Goal: Information Seeking & Learning: Learn about a topic

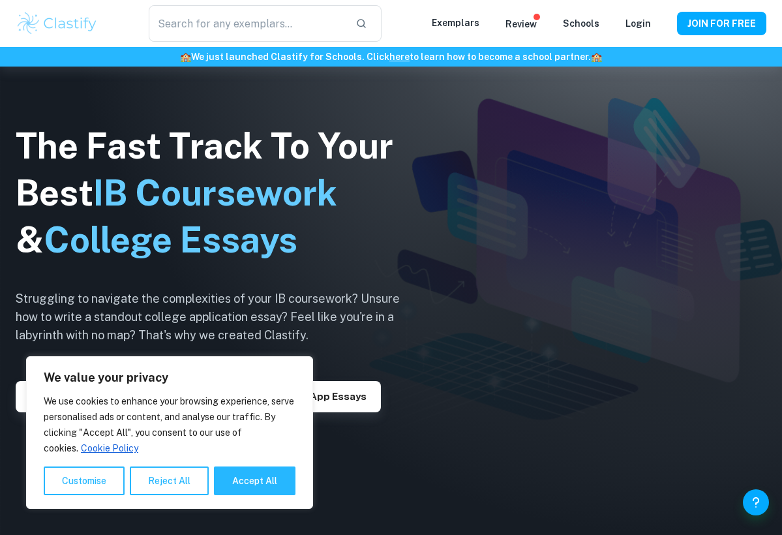
scroll to position [88, 0]
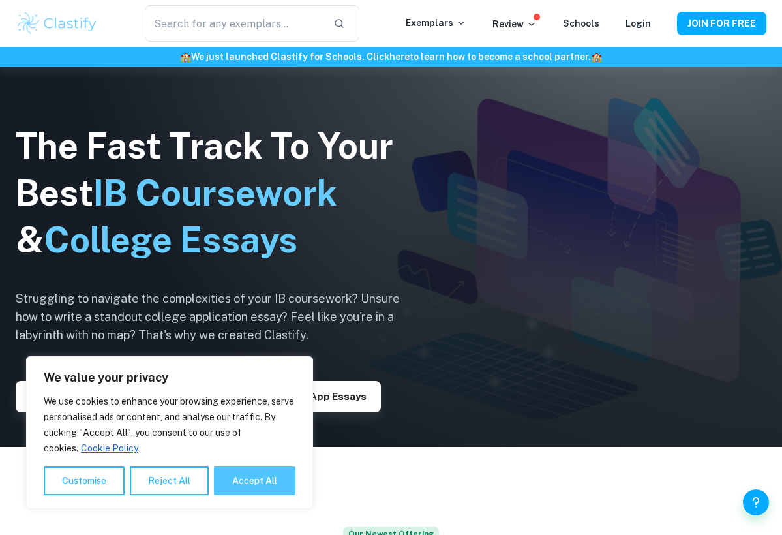
click at [244, 475] on button "Accept All" at bounding box center [254, 480] width 81 height 29
checkbox input "true"
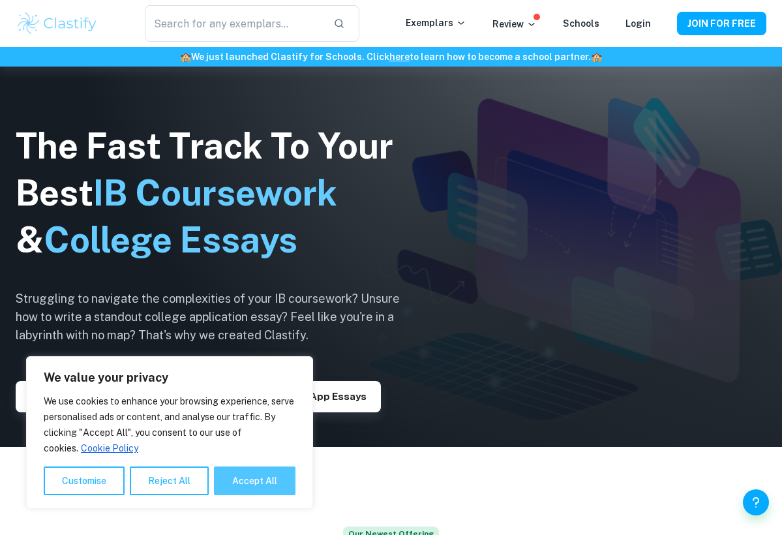
checkbox input "true"
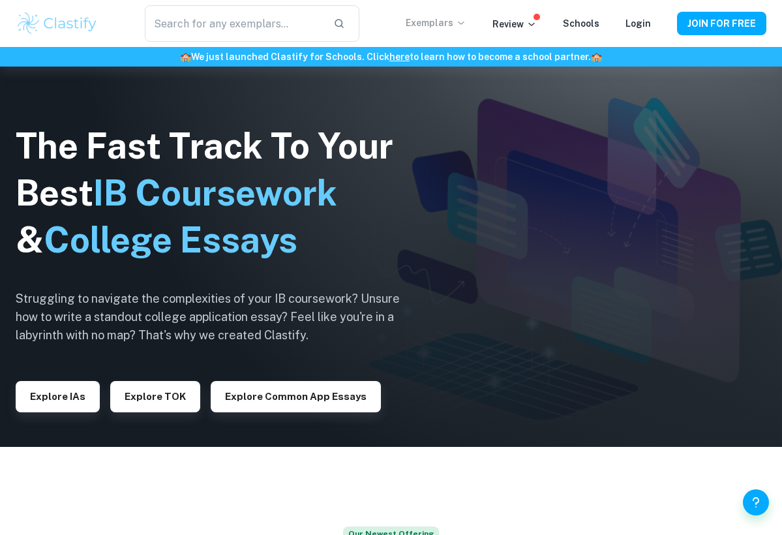
click at [447, 27] on p "Exemplars" at bounding box center [435, 23] width 61 height 14
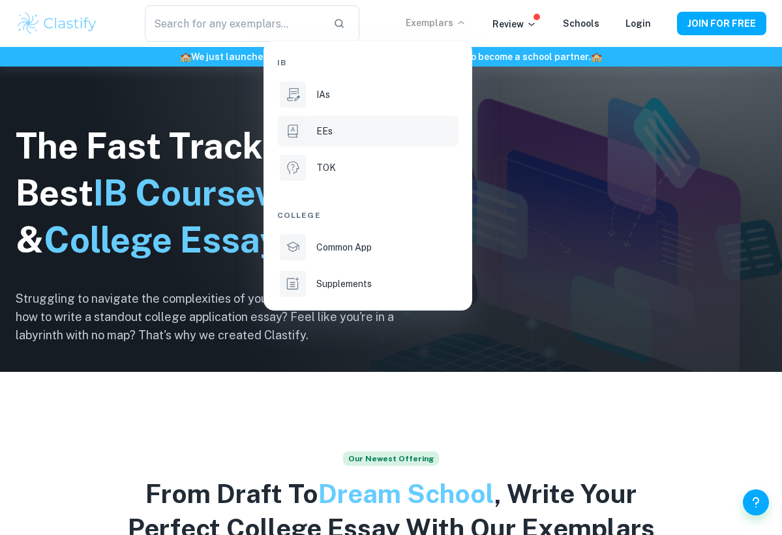
scroll to position [183, 0]
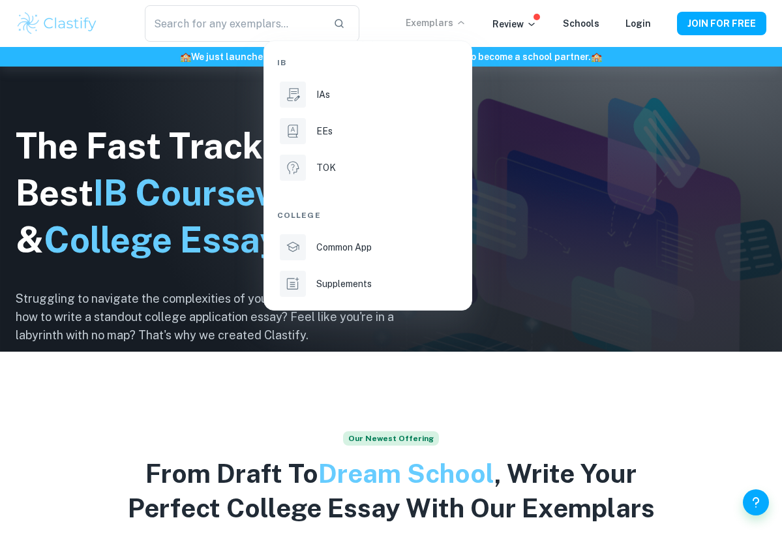
click at [525, 20] on div at bounding box center [391, 267] width 782 height 535
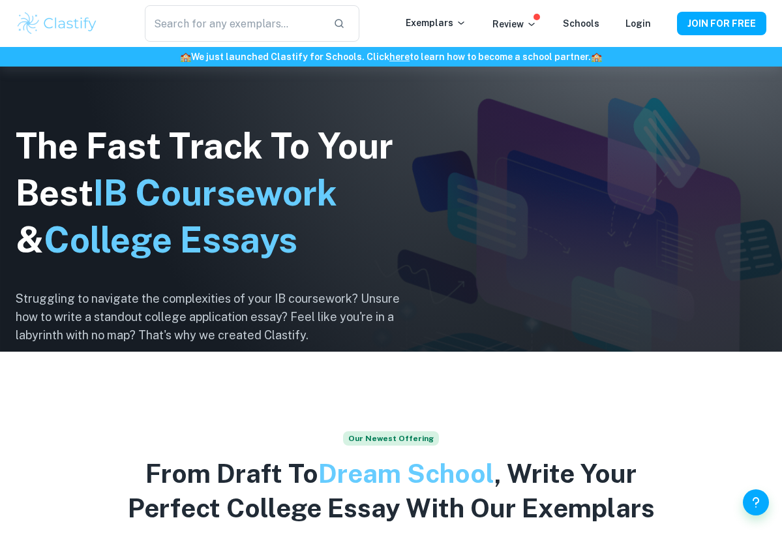
click at [525, 20] on p "Review" at bounding box center [514, 24] width 44 height 14
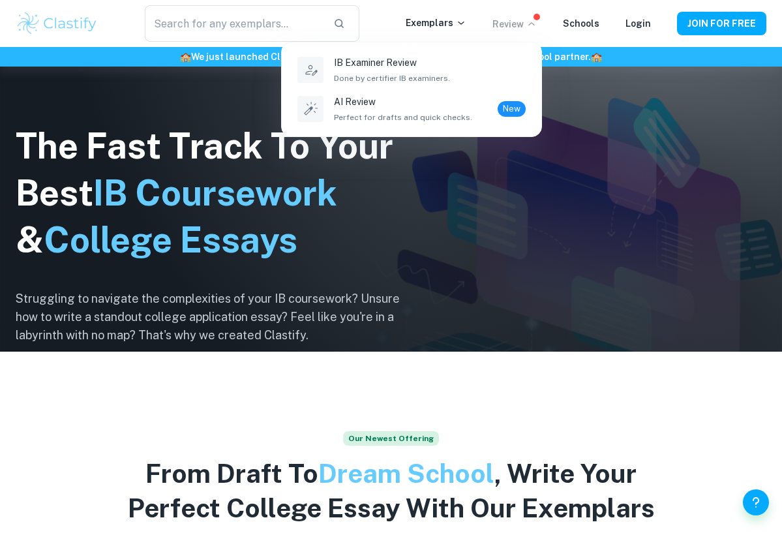
click at [525, 20] on div at bounding box center [391, 267] width 782 height 535
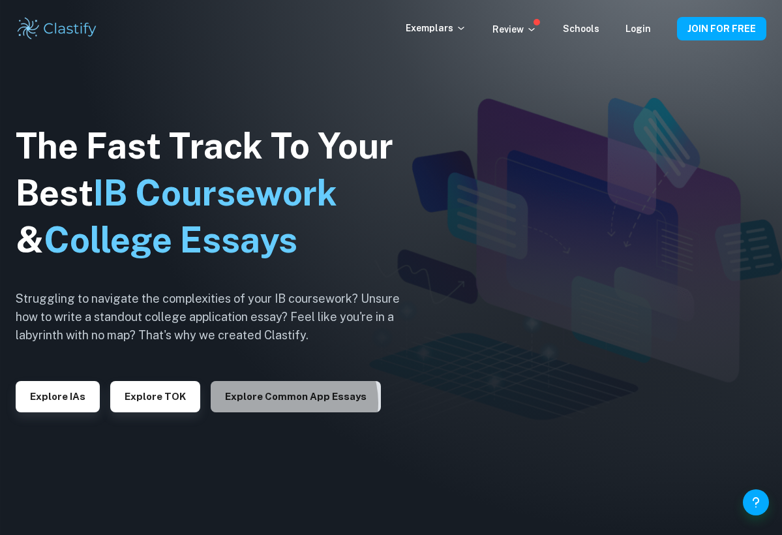
click at [282, 401] on button "Explore Common App essays" at bounding box center [296, 396] width 170 height 31
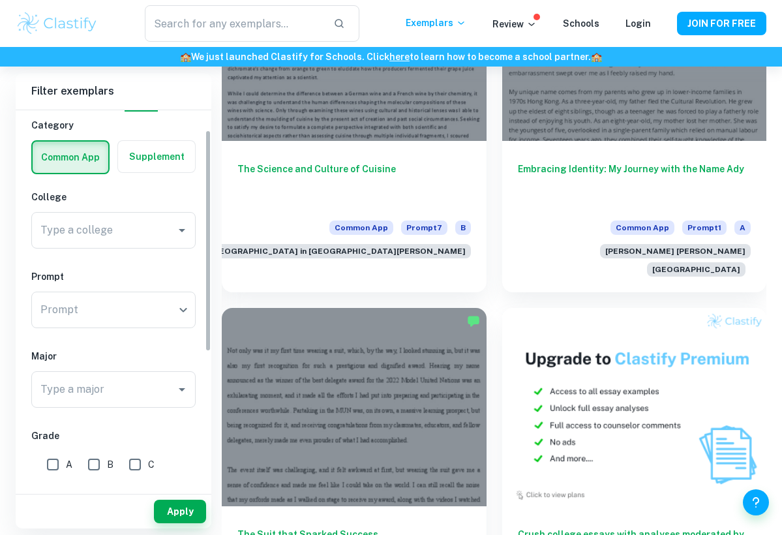
scroll to position [37, 0]
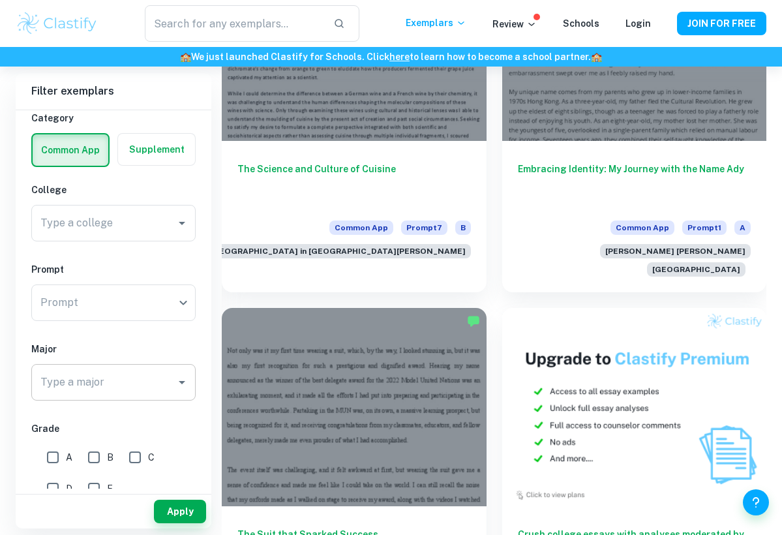
click at [123, 382] on input "Type a major" at bounding box center [103, 382] width 133 height 25
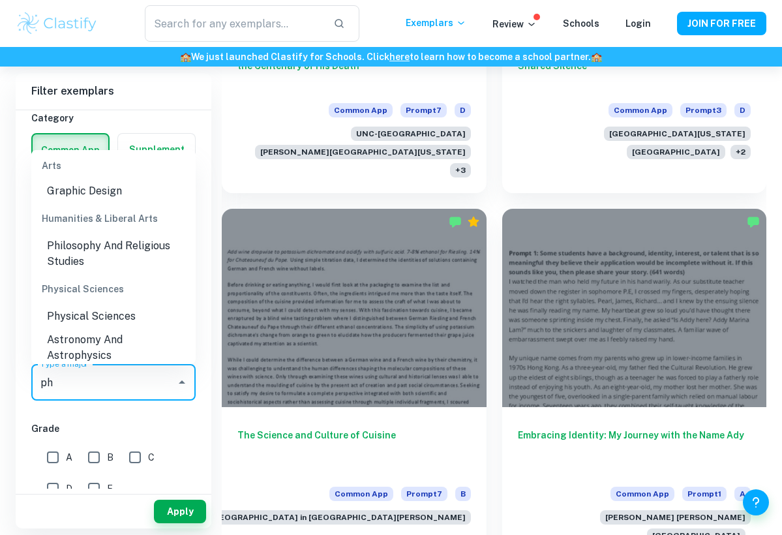
scroll to position [29, 0]
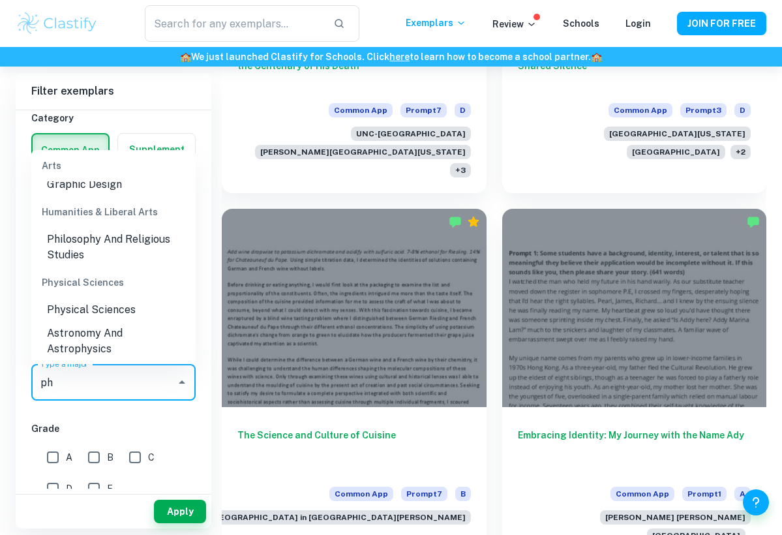
click at [122, 291] on div "Physical Sciences" at bounding box center [113, 282] width 164 height 31
click at [119, 312] on li "Physical Sciences" at bounding box center [113, 309] width 164 height 23
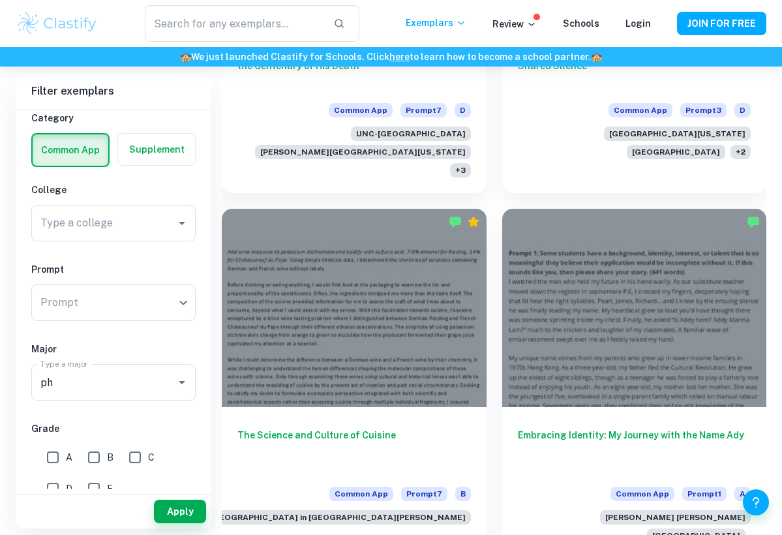
type input "Physical Sciences"
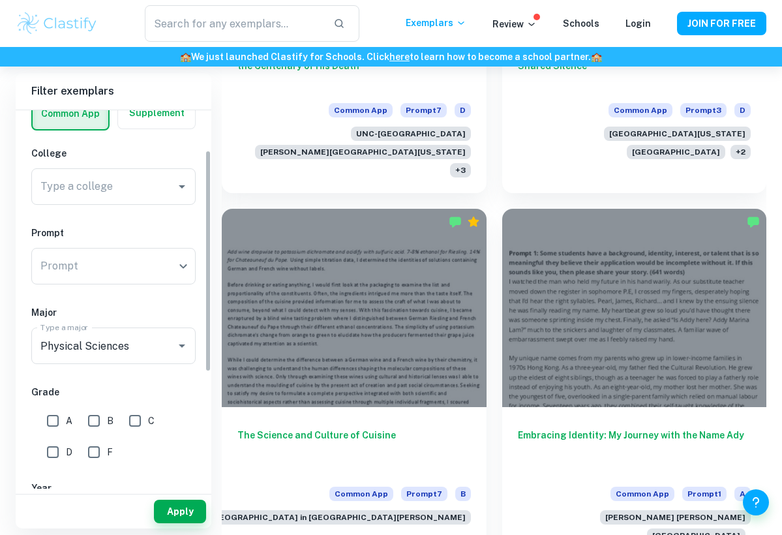
scroll to position [52, 0]
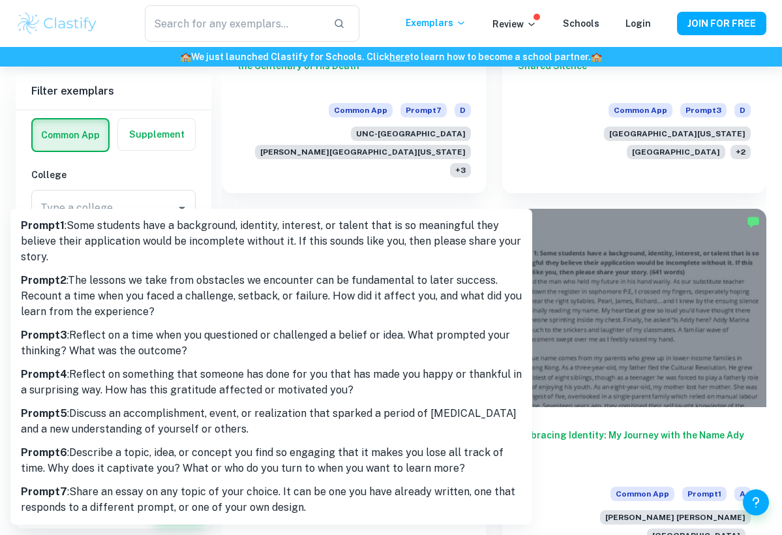
click at [151, 188] on div at bounding box center [391, 267] width 782 height 535
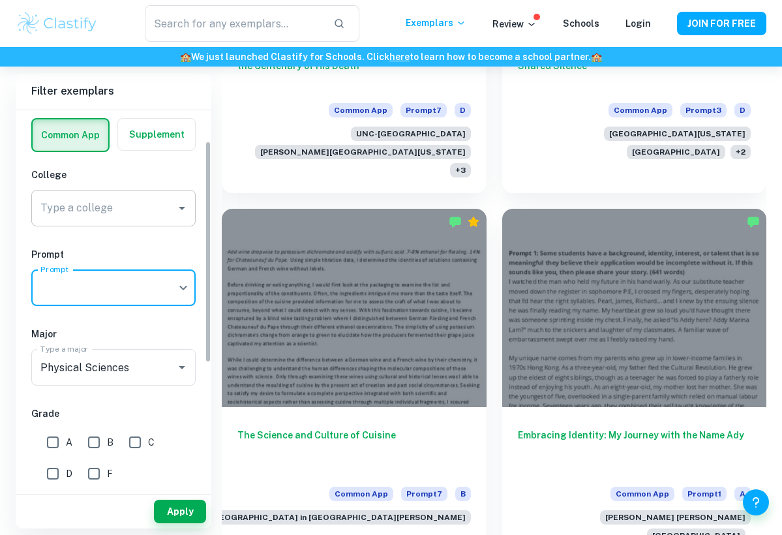
click at [149, 198] on input "Type a college" at bounding box center [103, 208] width 133 height 25
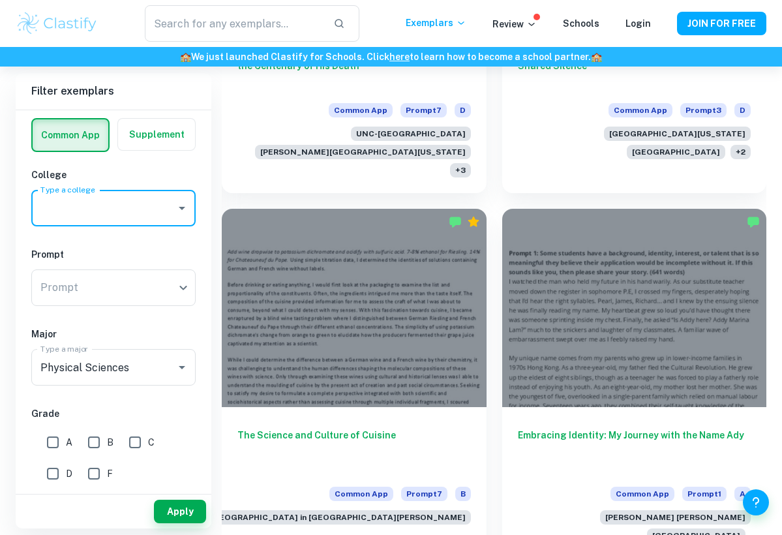
click at [149, 198] on input "Type a college" at bounding box center [103, 208] width 133 height 25
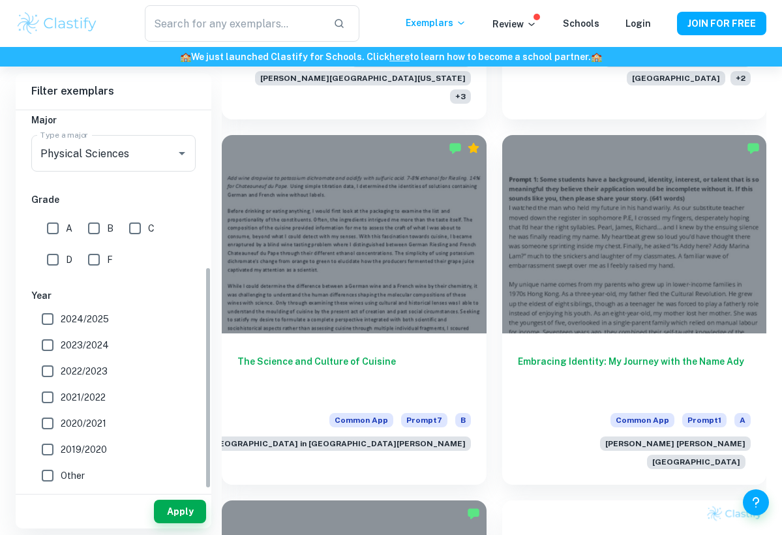
scroll to position [703, 0]
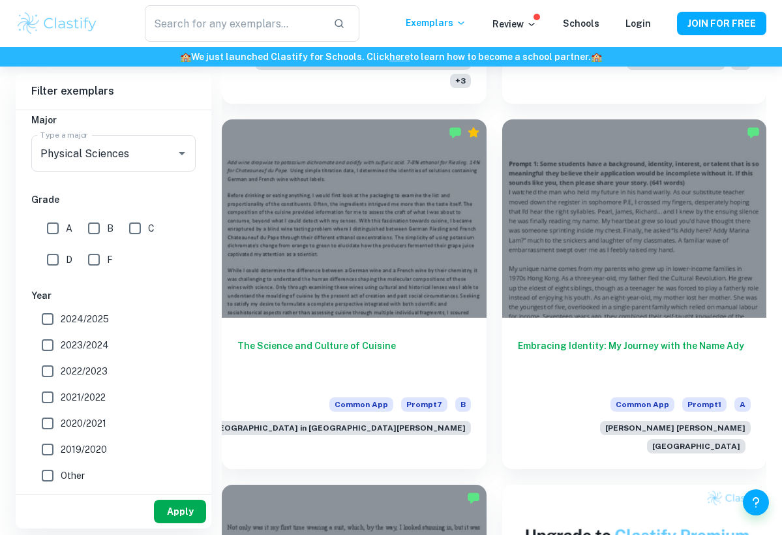
click at [174, 516] on button "Apply" at bounding box center [180, 510] width 52 height 23
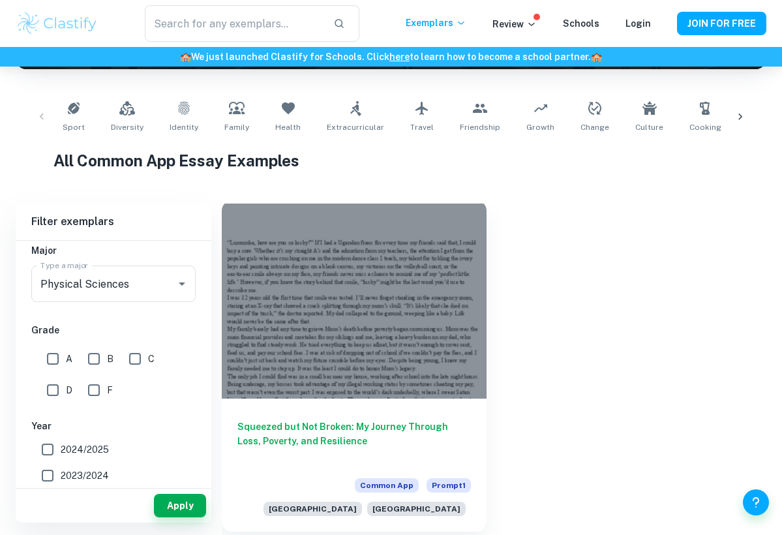
scroll to position [230, 0]
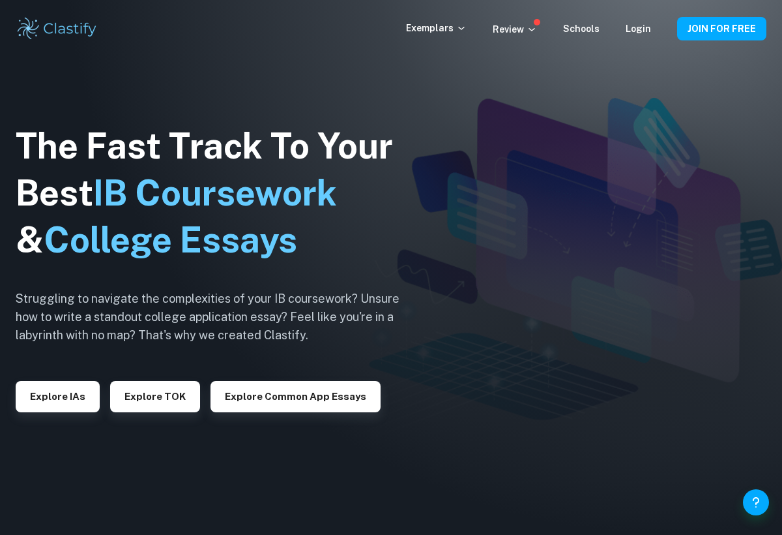
checkbox input "true"
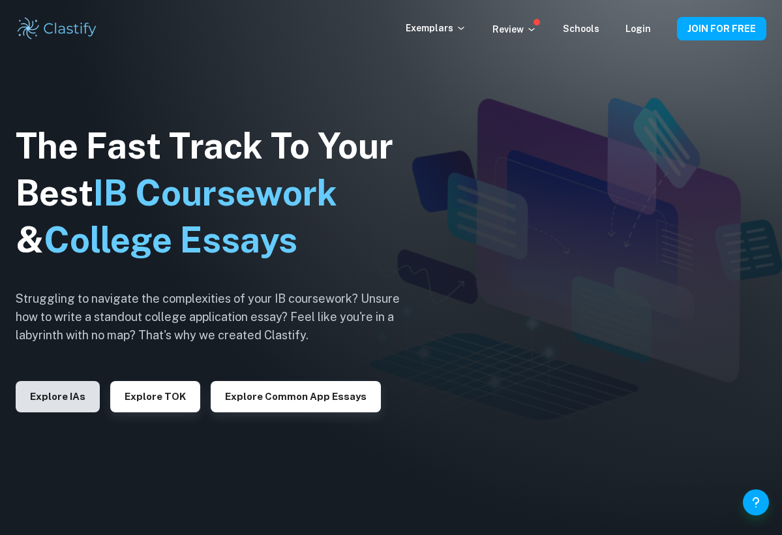
click at [54, 394] on button "Explore IAs" at bounding box center [58, 396] width 84 height 31
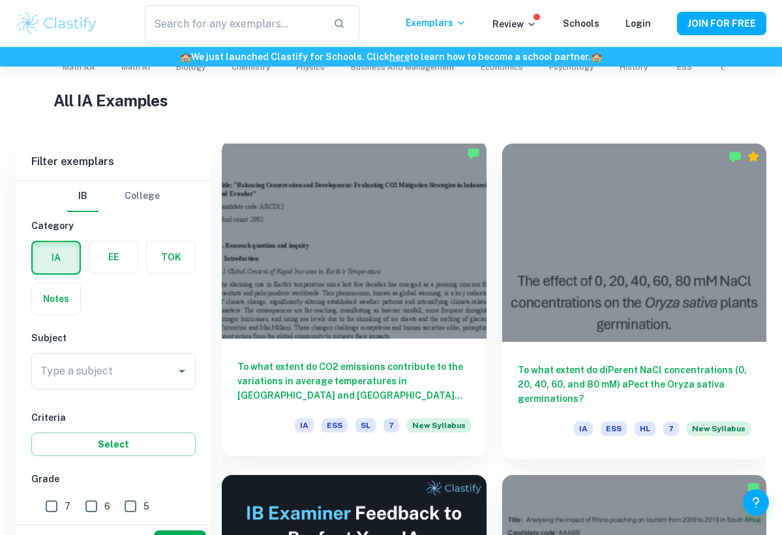
scroll to position [327, 0]
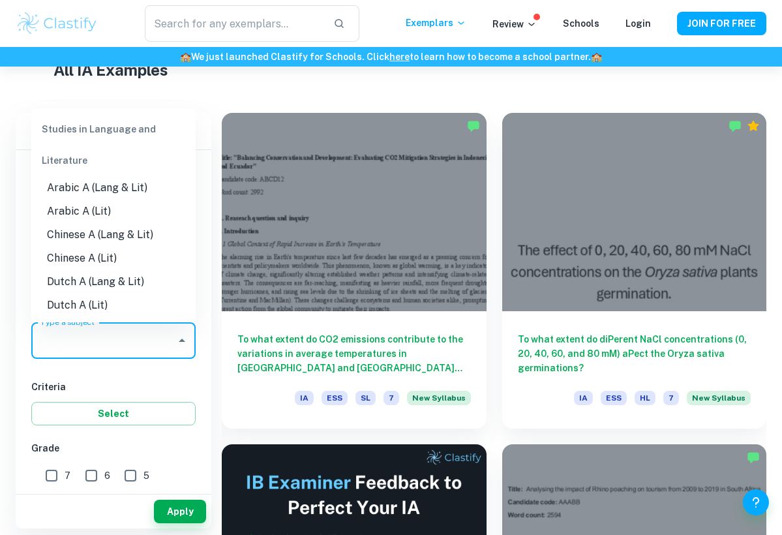
click at [160, 331] on input "Type a subject" at bounding box center [103, 340] width 133 height 25
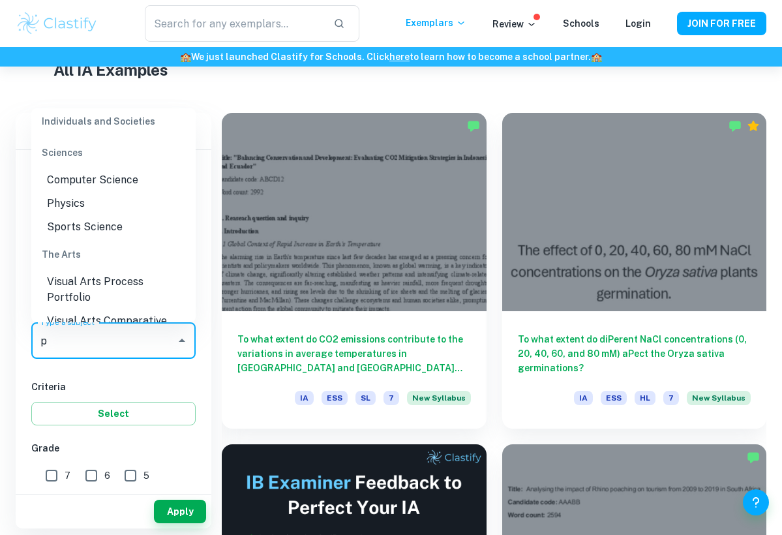
scroll to position [490, 0]
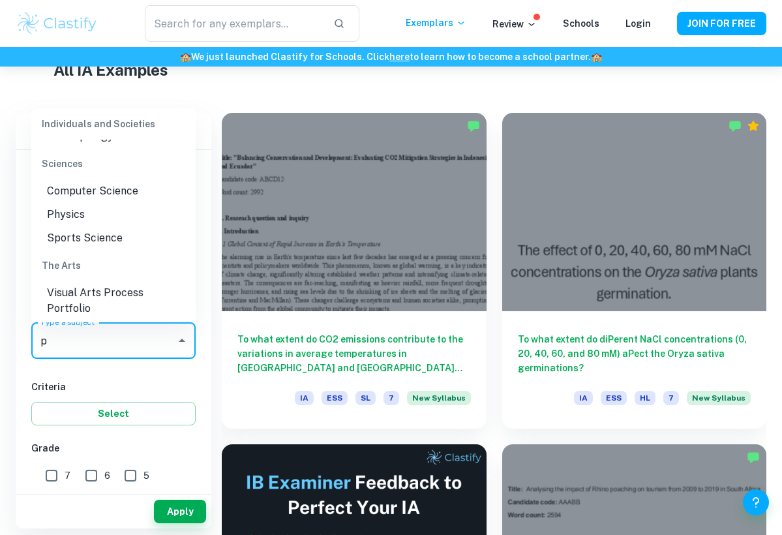
click at [89, 203] on li "Physics" at bounding box center [113, 214] width 164 height 23
type input "Physics"
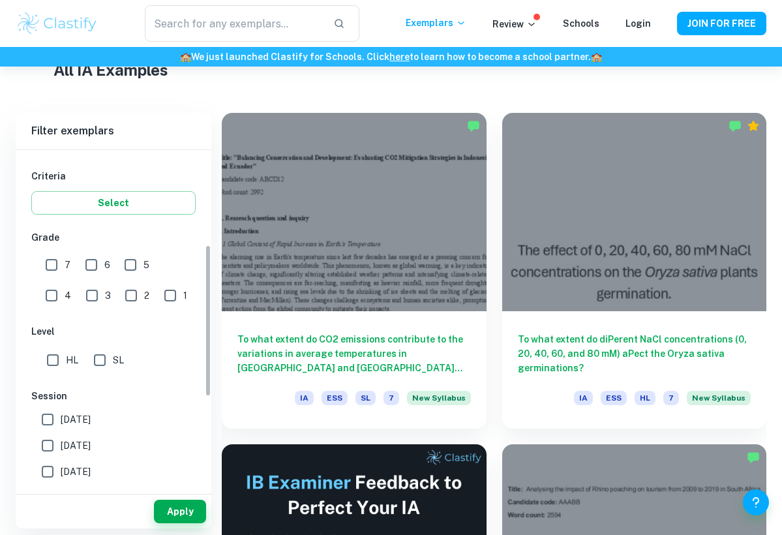
scroll to position [213, 0]
click at [183, 508] on button "Apply" at bounding box center [180, 510] width 52 height 23
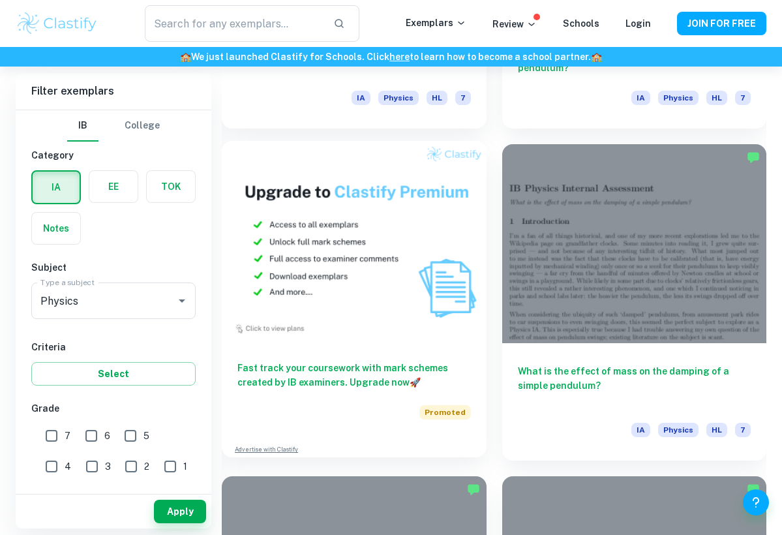
scroll to position [3942, 0]
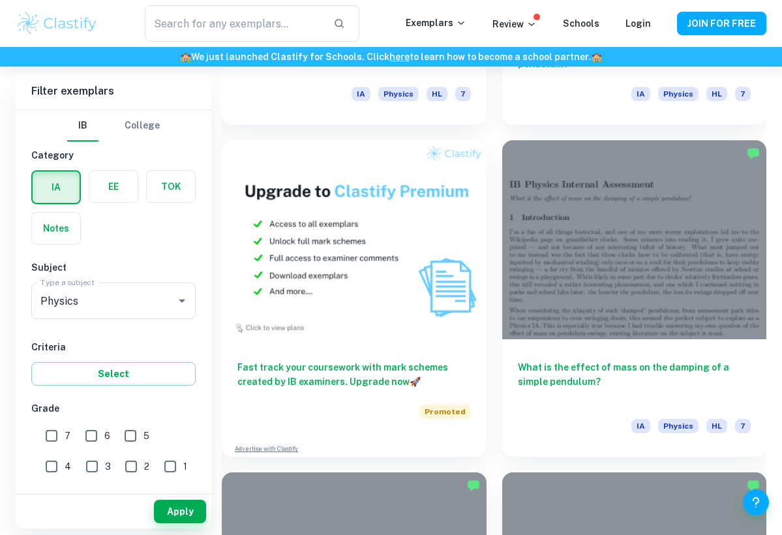
click at [87, 436] on input "6" at bounding box center [91, 435] width 26 height 26
checkbox input "true"
click at [162, 506] on button "Apply" at bounding box center [180, 510] width 52 height 23
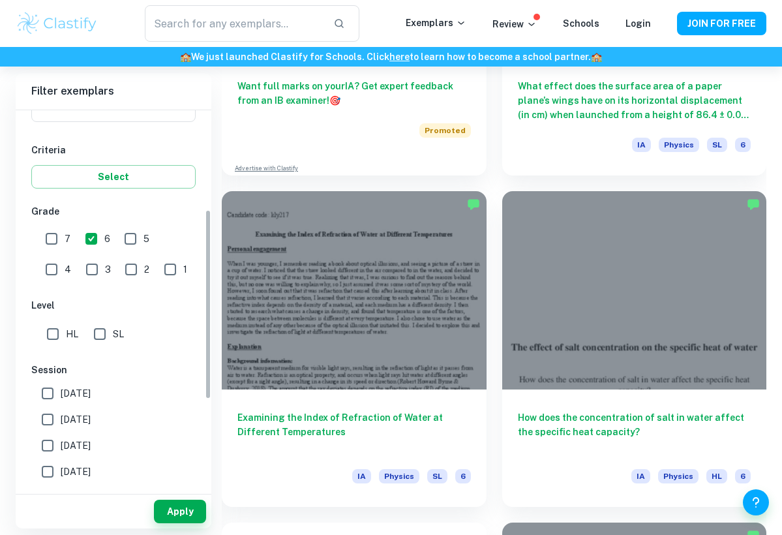
scroll to position [198, 0]
click at [79, 261] on input "3" at bounding box center [92, 268] width 26 height 26
checkbox input "true"
click at [174, 517] on button "Apply" at bounding box center [180, 510] width 52 height 23
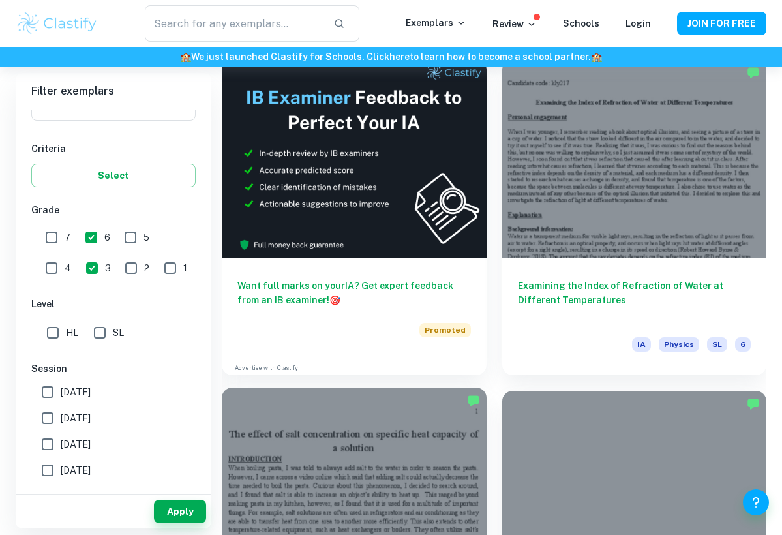
scroll to position [712, 0]
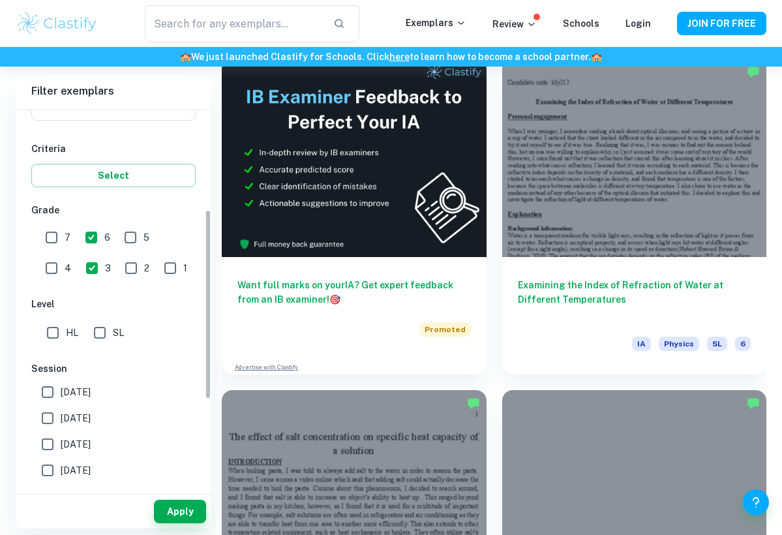
click at [89, 238] on input "6" at bounding box center [91, 237] width 26 height 26
checkbox input "false"
click at [179, 510] on button "Apply" at bounding box center [180, 510] width 52 height 23
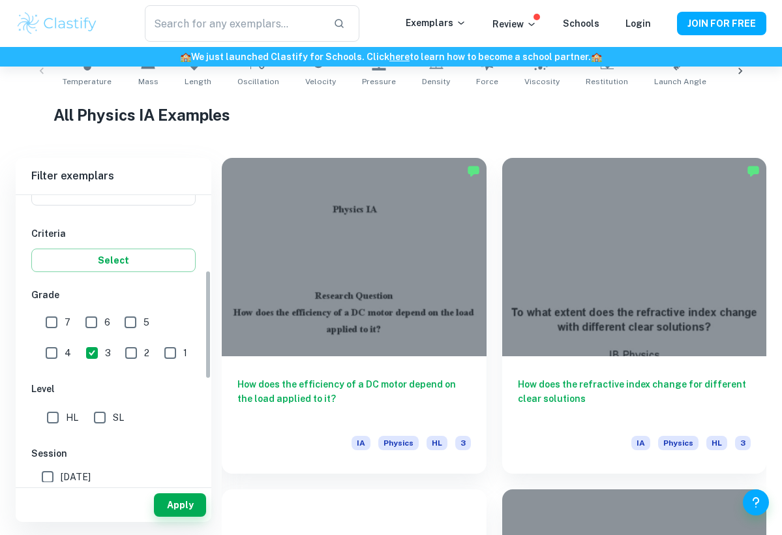
scroll to position [275, 0]
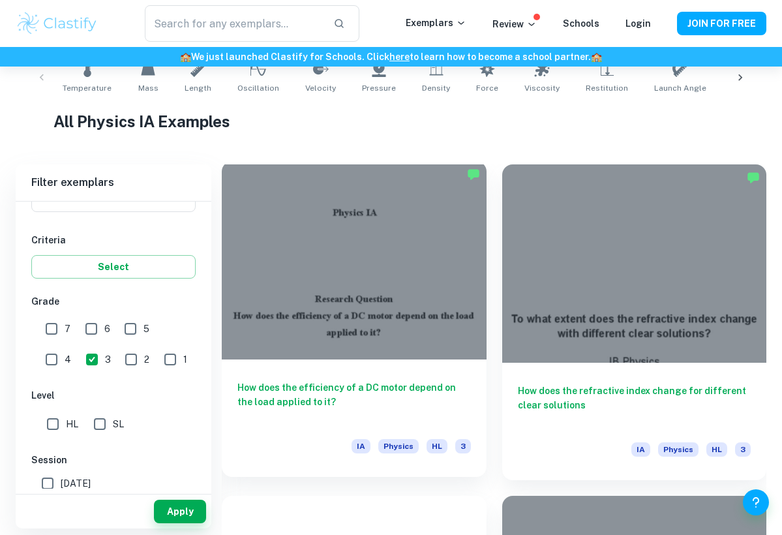
click at [298, 391] on h6 "How does the efficiency of a DC motor depend on the load applied to it?" at bounding box center [353, 401] width 233 height 43
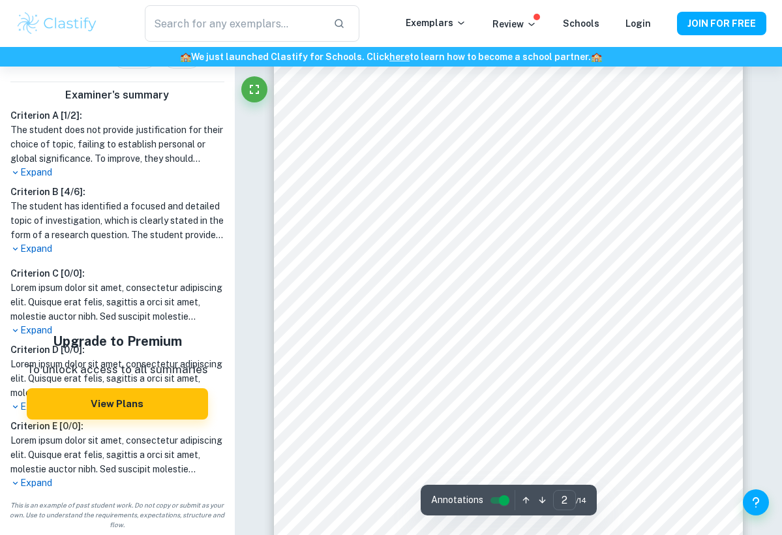
scroll to position [508, 0]
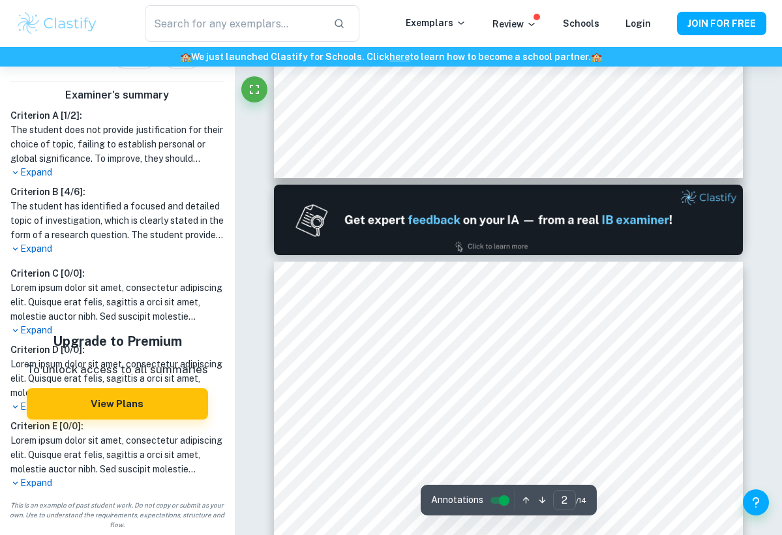
type input "1"
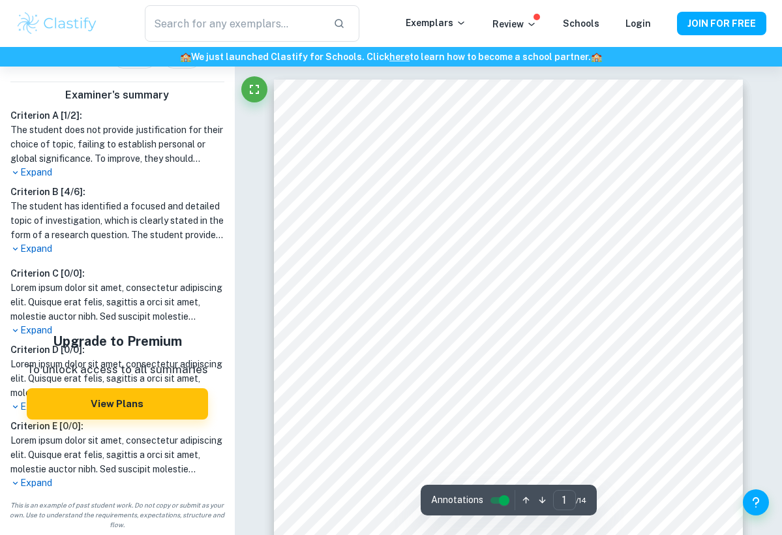
scroll to position [0, 0]
click at [77, 20] on img at bounding box center [57, 23] width 83 height 26
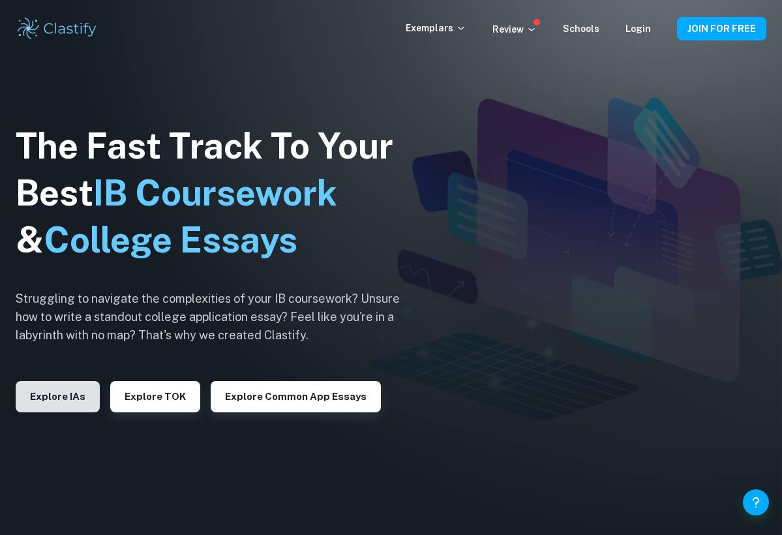
click at [55, 387] on button "Explore IAs" at bounding box center [58, 396] width 84 height 31
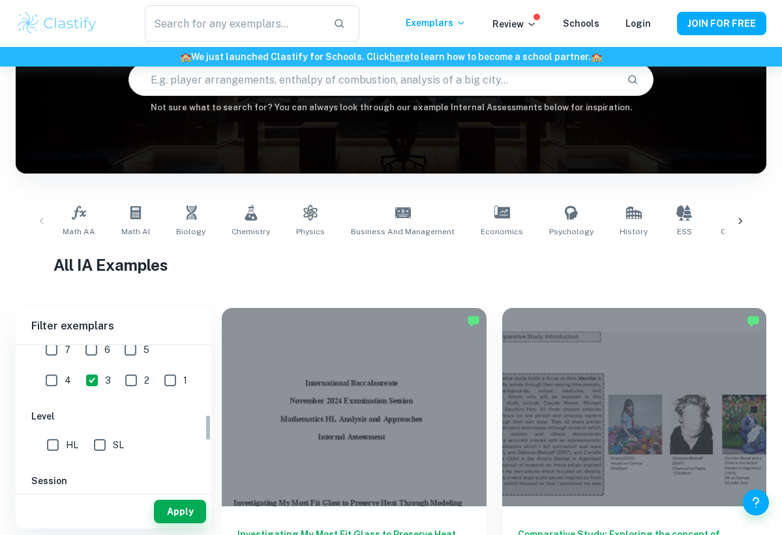
scroll to position [301, 0]
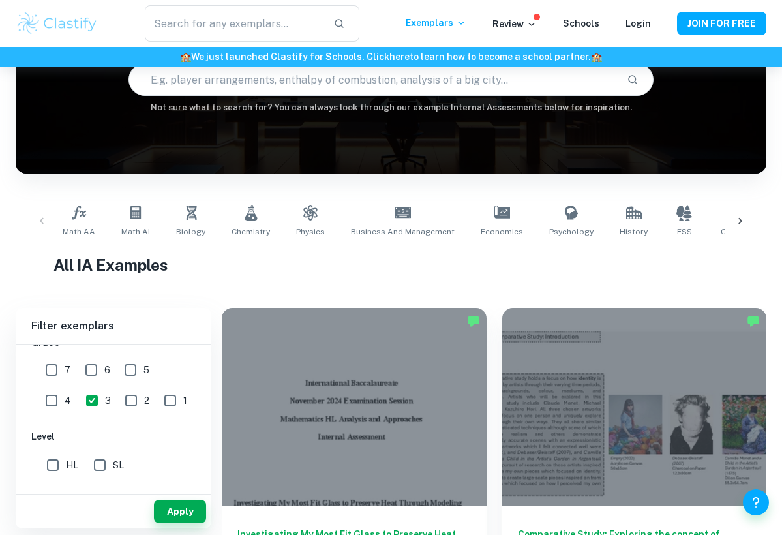
click at [79, 394] on input "3" at bounding box center [92, 400] width 26 height 26
checkbox input "false"
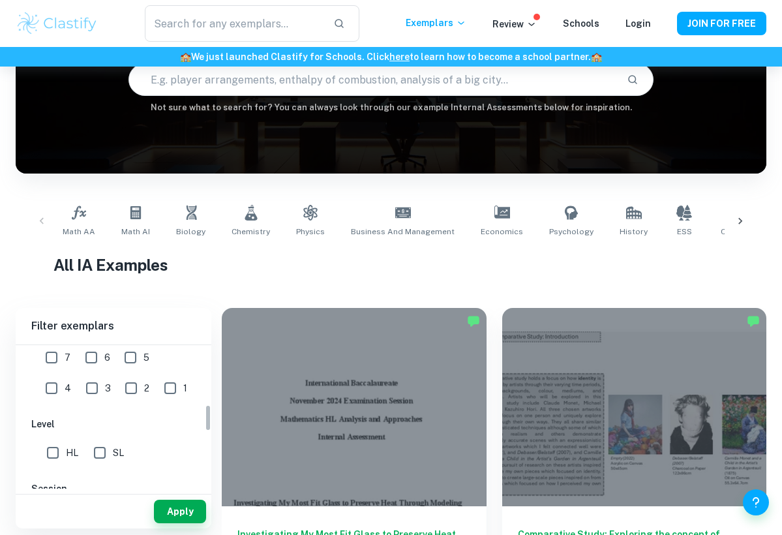
scroll to position [315, 0]
click at [53, 360] on input "7" at bounding box center [51, 355] width 26 height 26
checkbox input "true"
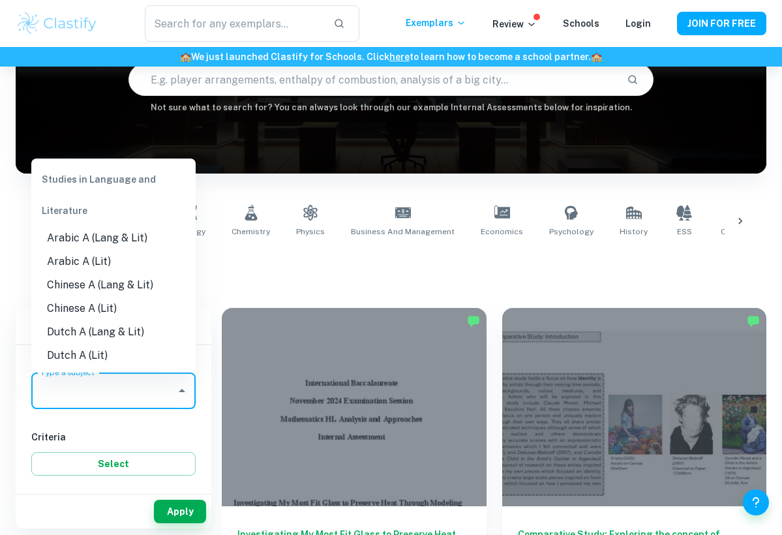
click at [95, 401] on input "Type a subject" at bounding box center [103, 390] width 133 height 25
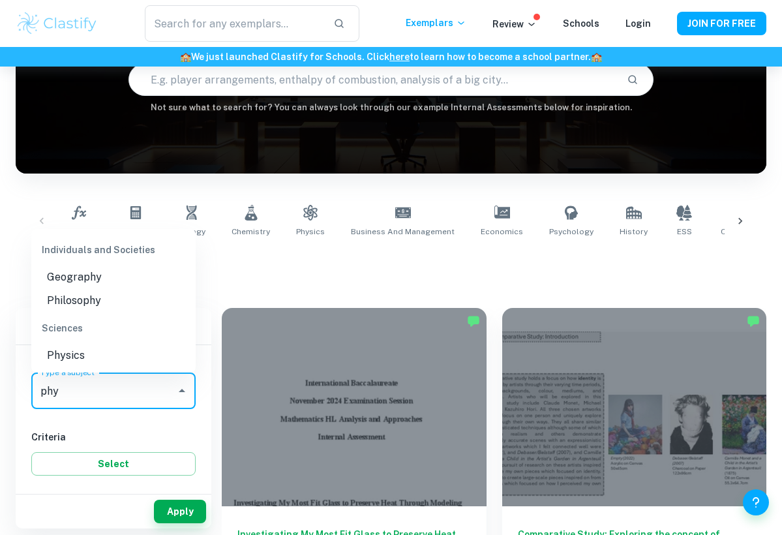
click at [74, 351] on li "Physics" at bounding box center [113, 355] width 164 height 23
type input "Physics"
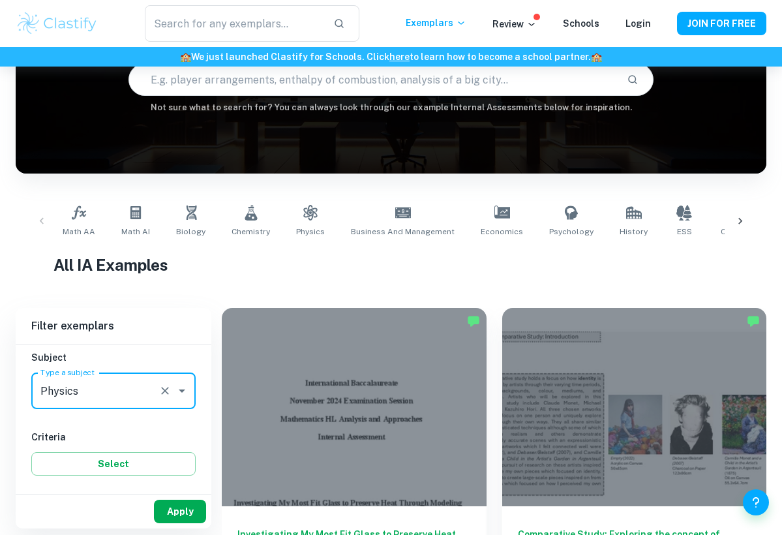
click at [168, 505] on button "Apply" at bounding box center [180, 510] width 52 height 23
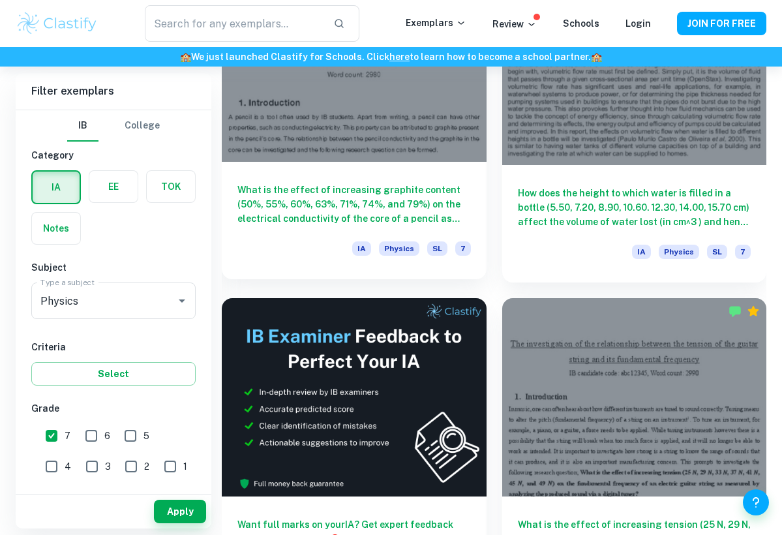
scroll to position [475, 0]
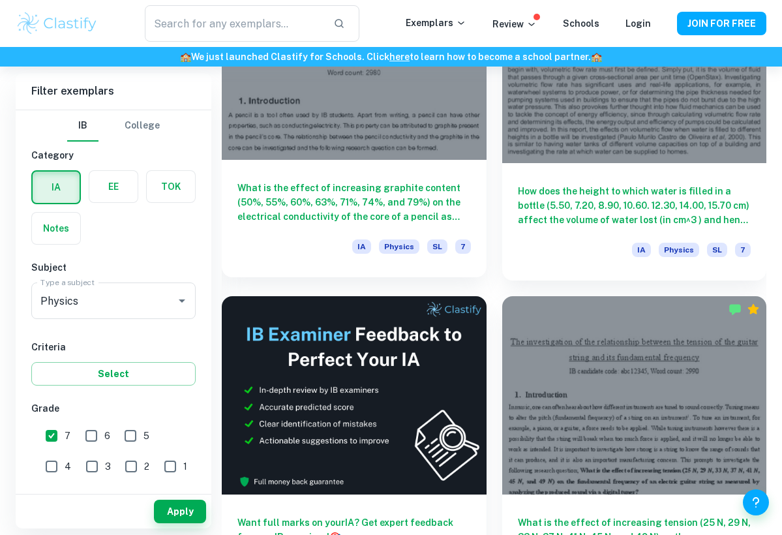
click at [368, 183] on h6 "What is the effect of increasing graphite content (50%, 55%, 60%, 63%, 71%, 74%…" at bounding box center [353, 202] width 233 height 43
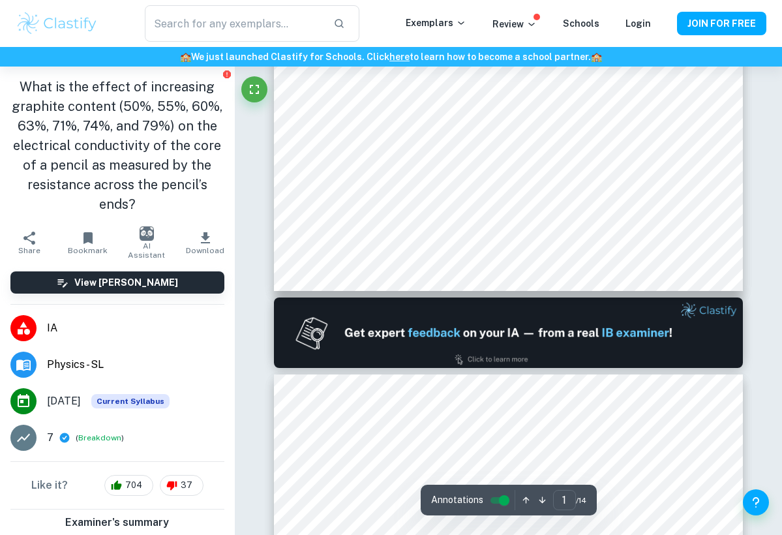
scroll to position [496, 1]
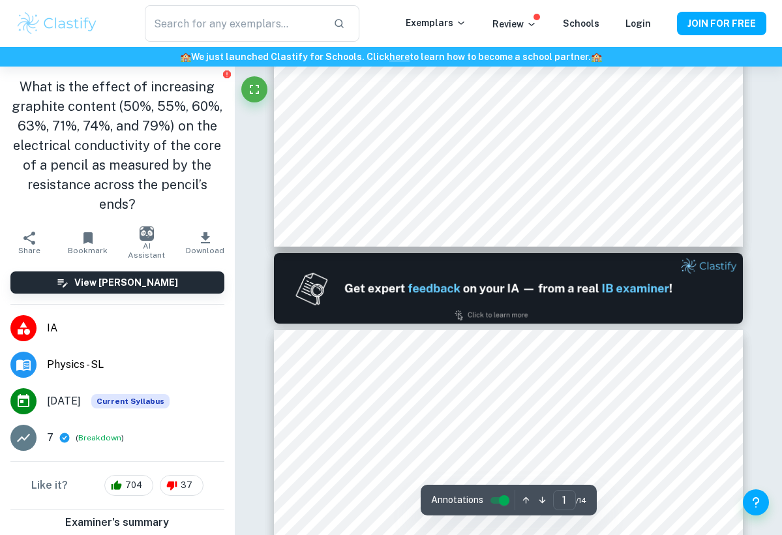
type input "2"
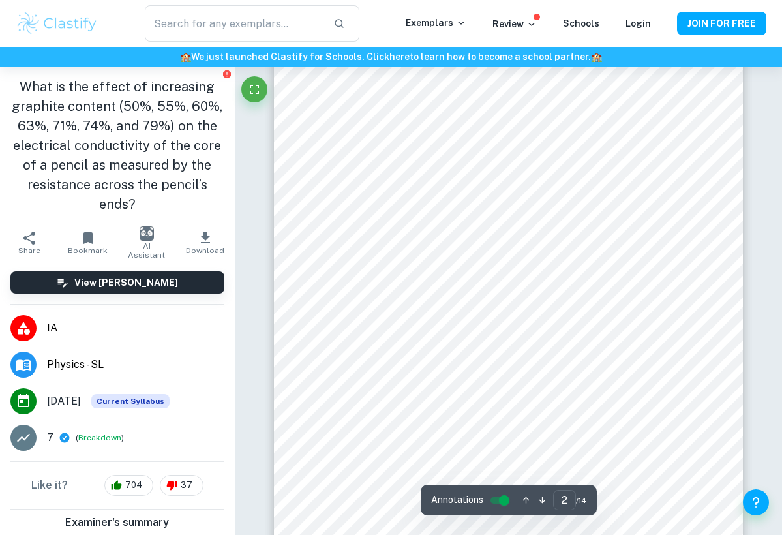
scroll to position [782, 0]
click at [448, 117] on div at bounding box center [403, 391] width 147 height 551
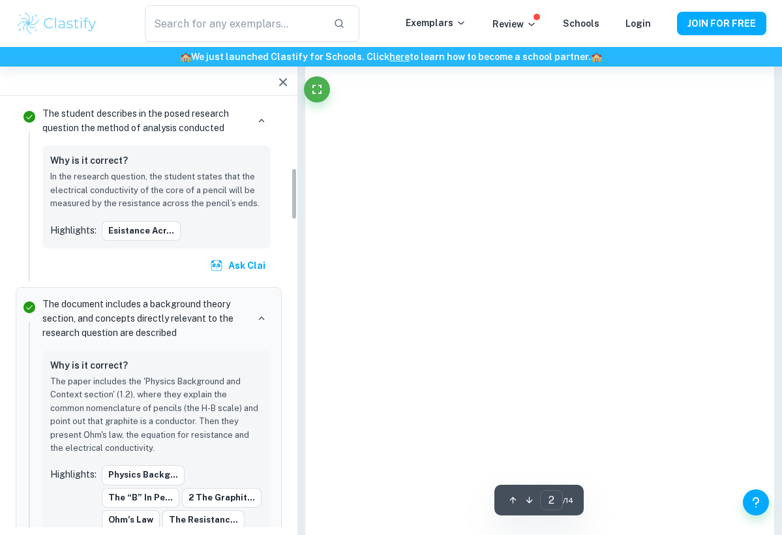
scroll to position [758, 0]
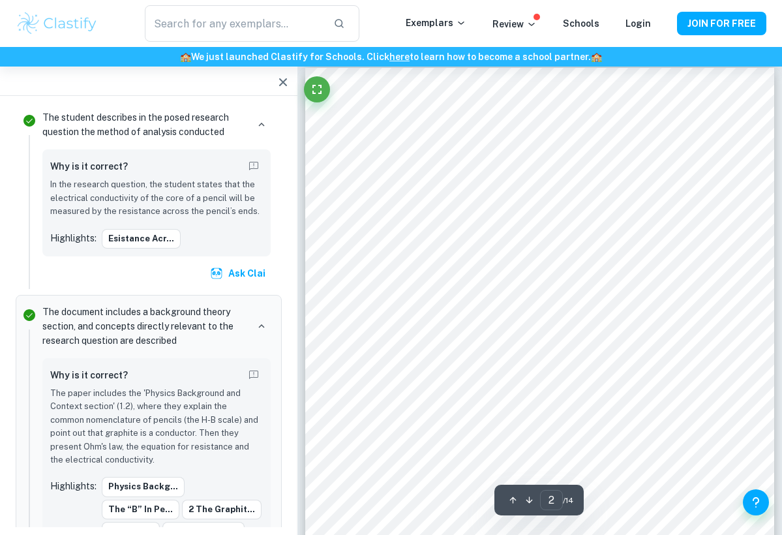
click at [438, 143] on div at bounding box center [435, 415] width 147 height 551
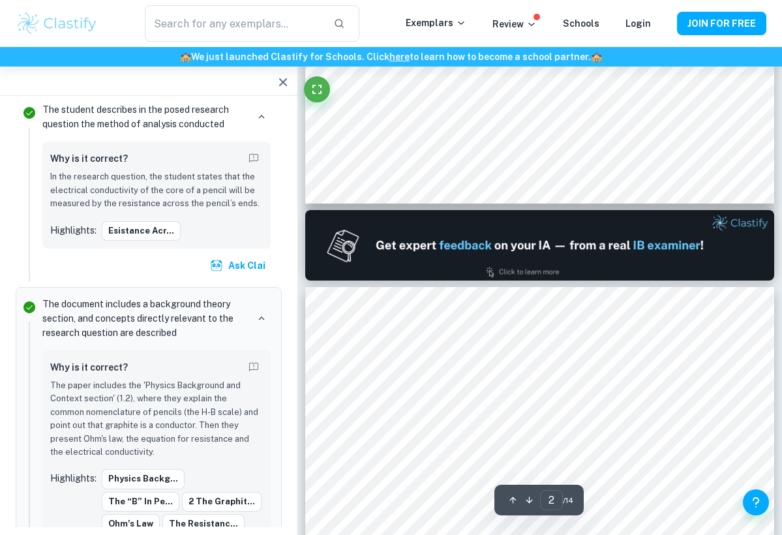
scroll to position [558, 0]
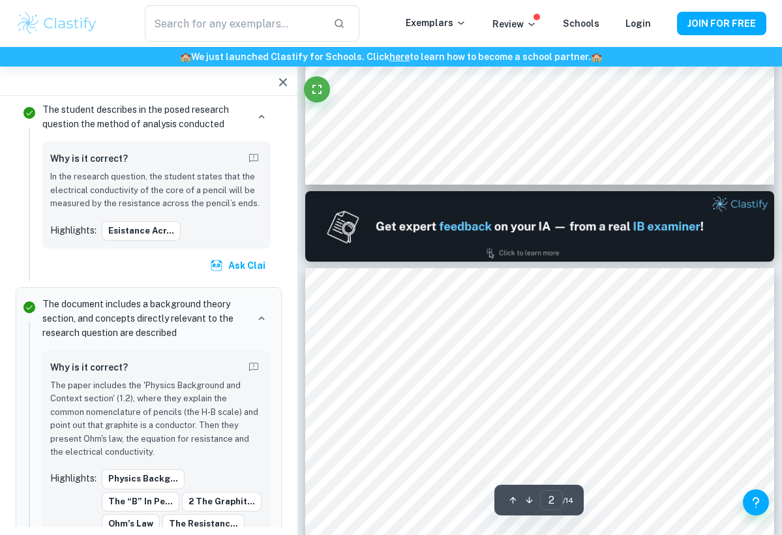
type input "1"
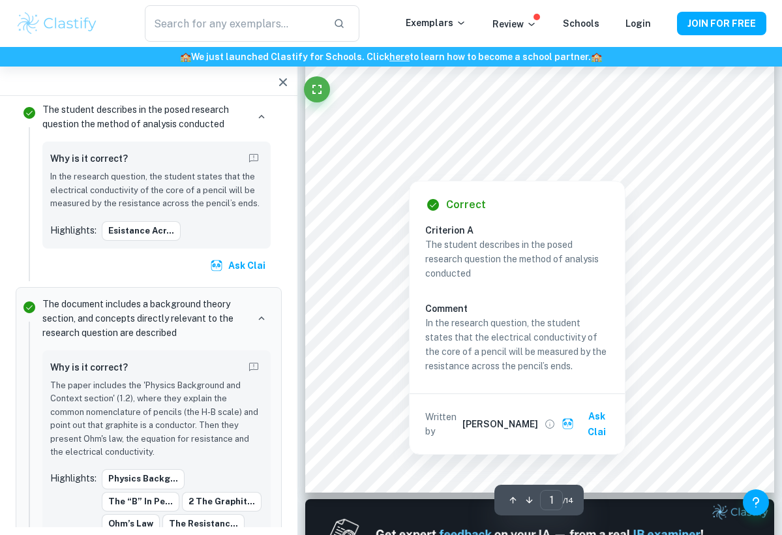
scroll to position [245, 0]
